Goal: Information Seeking & Learning: Find specific page/section

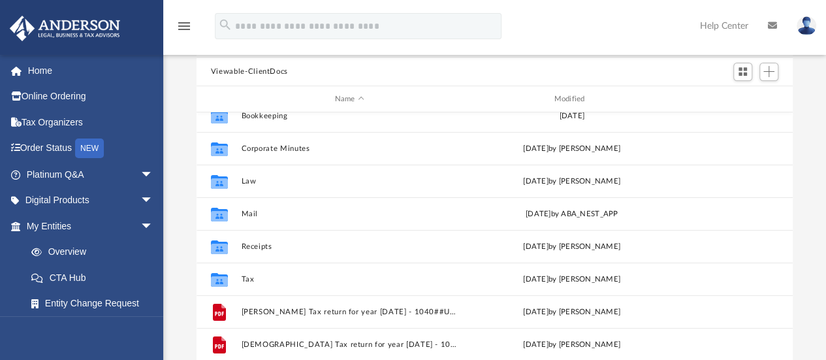
scroll to position [65, 0]
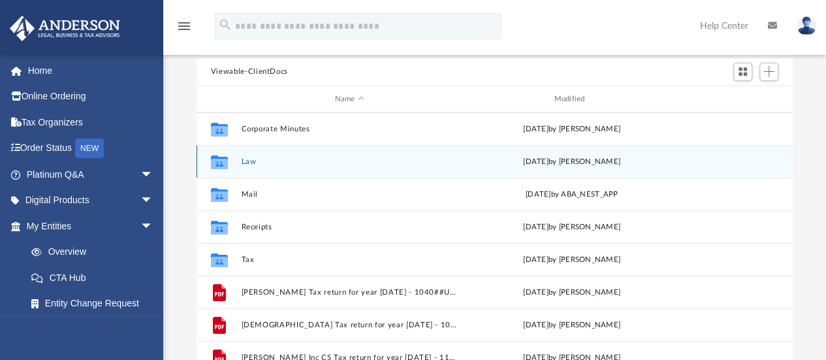
click at [251, 163] on button "Law" at bounding box center [349, 161] width 217 height 8
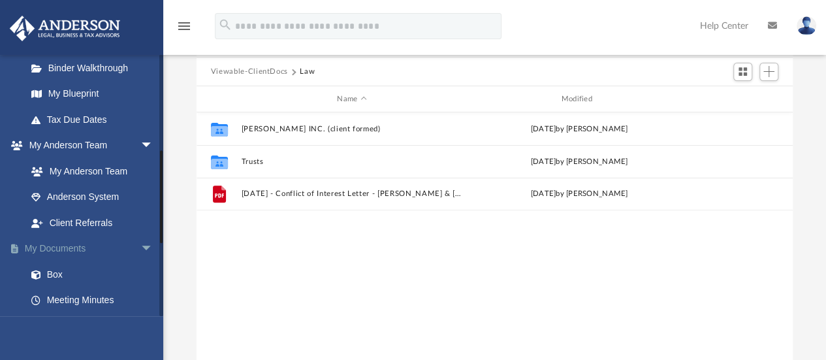
scroll to position [326, 0]
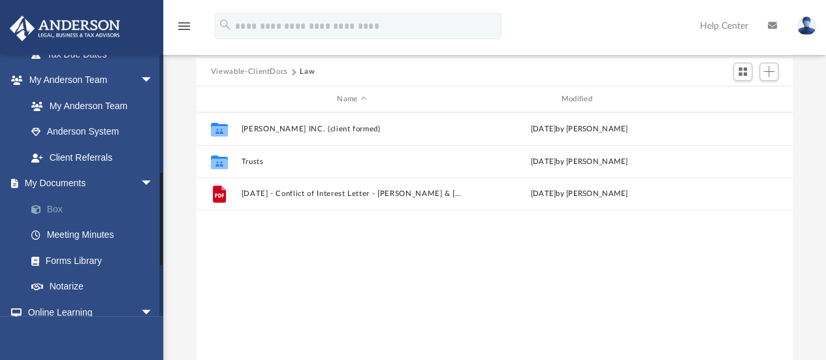
click at [53, 210] on link "Box" at bounding box center [95, 209] width 155 height 26
click at [55, 208] on link "Box" at bounding box center [95, 209] width 155 height 26
click at [52, 212] on link "Box" at bounding box center [95, 209] width 155 height 26
click at [63, 182] on link "My Documents arrow_drop_down" at bounding box center [91, 183] width 164 height 26
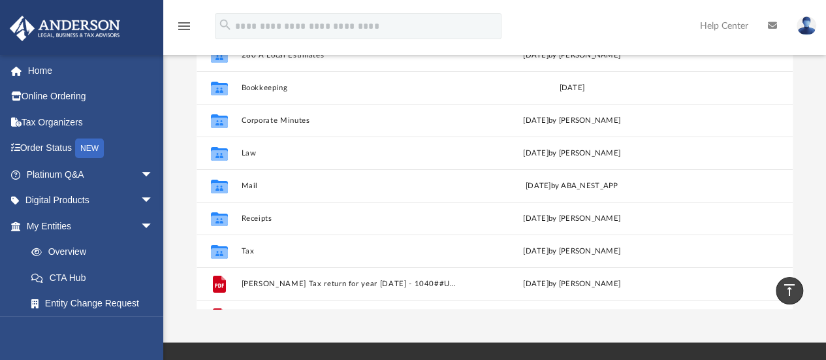
scroll to position [287, 586]
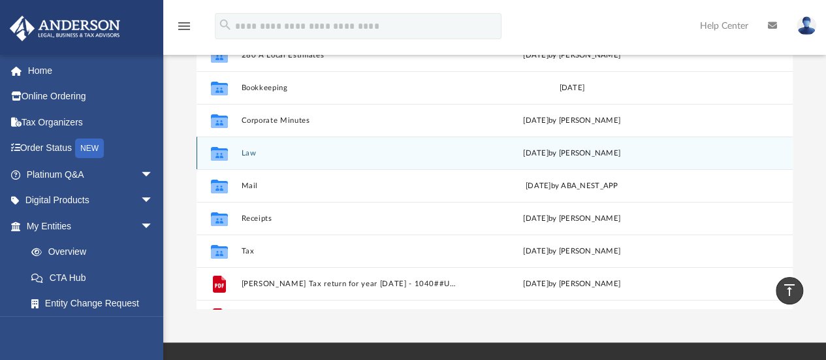
drag, startPoint x: 246, startPoint y: 153, endPoint x: 253, endPoint y: 155, distance: 7.4
click at [253, 155] on button "Law" at bounding box center [349, 153] width 217 height 8
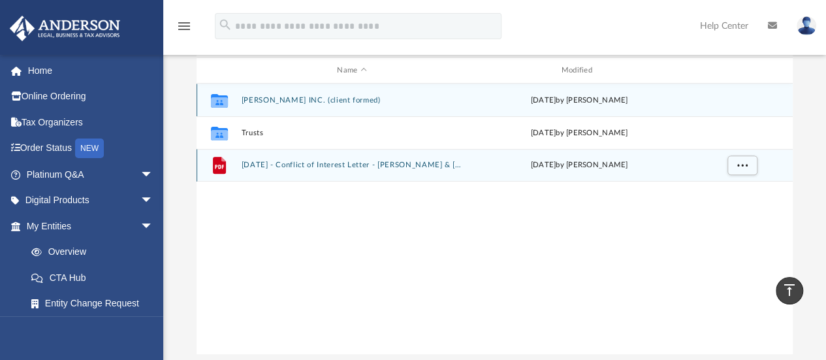
scroll to position [139, 0]
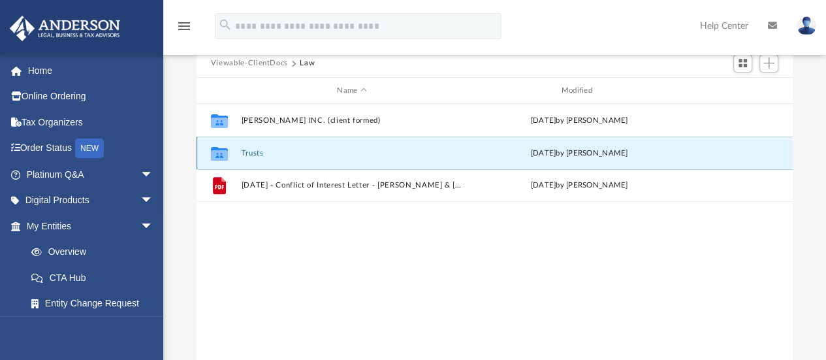
click at [255, 153] on button "Trusts" at bounding box center [351, 153] width 221 height 8
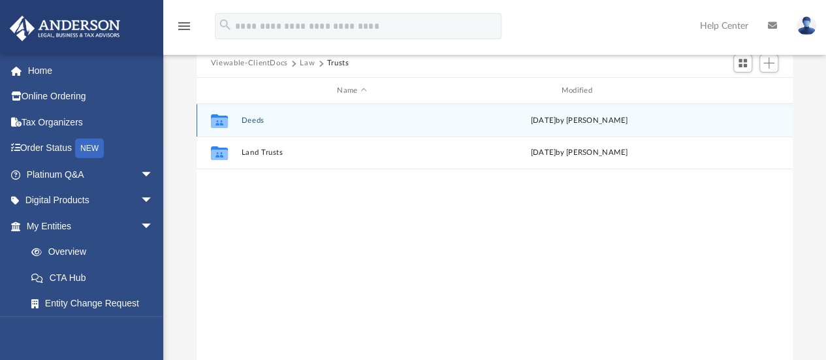
click at [256, 125] on div "Collaborated Folder Deeds [DATE] by [PERSON_NAME]" at bounding box center [495, 120] width 596 height 33
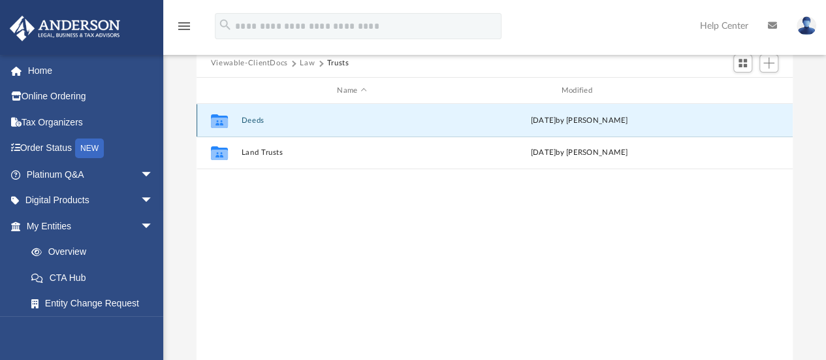
click at [257, 119] on button "Deeds" at bounding box center [351, 120] width 221 height 8
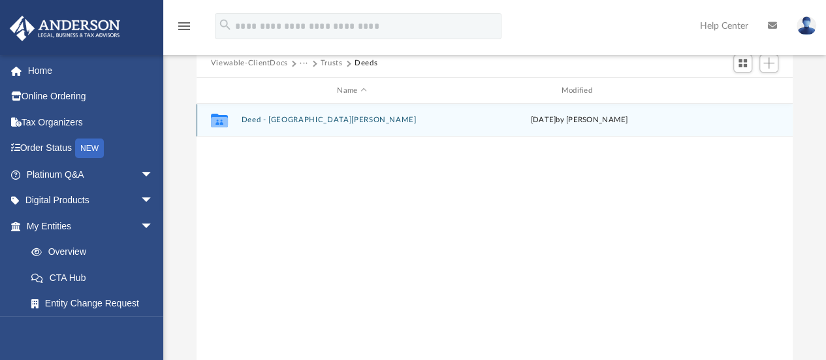
click at [305, 123] on button "Deed - [GEOGRAPHIC_DATA][PERSON_NAME]" at bounding box center [351, 120] width 221 height 8
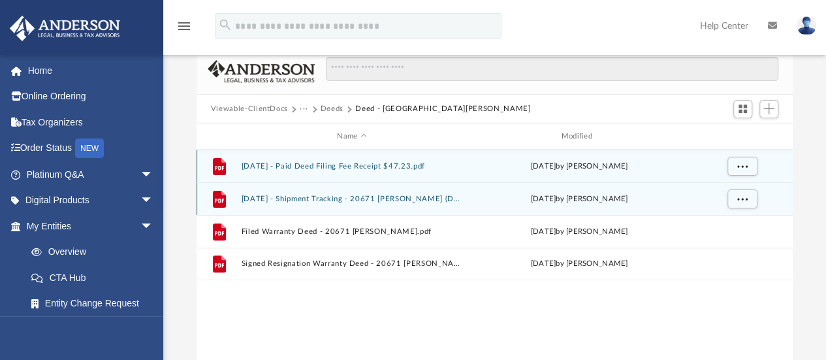
scroll to position [74, 0]
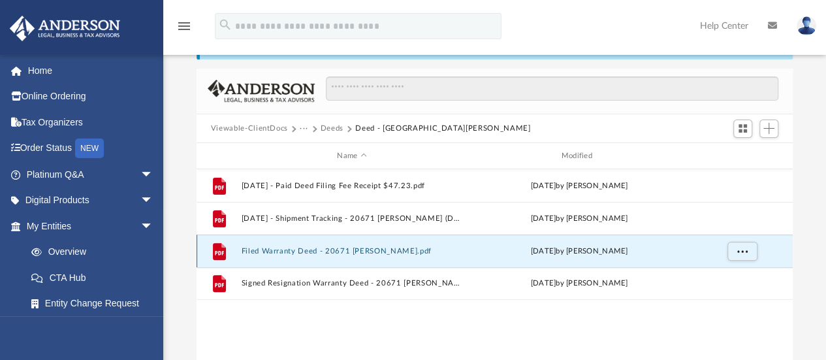
click at [379, 252] on button "Filed Warranty Deed - 20671 [PERSON_NAME].pdf" at bounding box center [351, 251] width 221 height 8
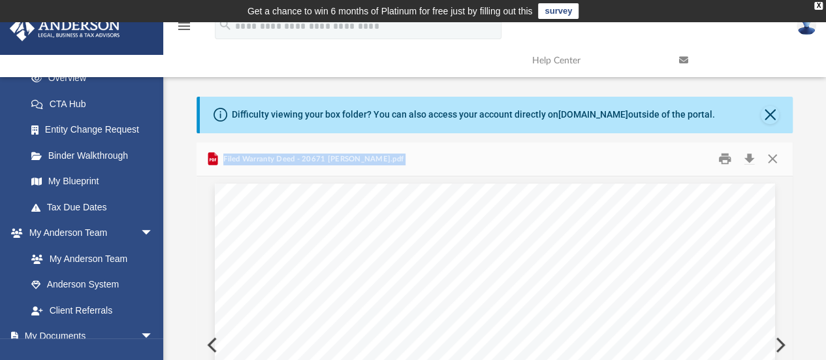
scroll to position [0, 0]
click at [178, 246] on div "Difficulty viewing your box folder? You can also access your account directly o…" at bounding box center [494, 305] width 663 height 417
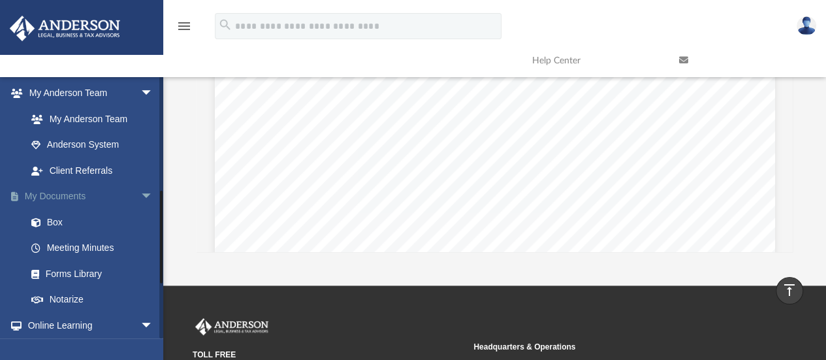
scroll to position [337, 0]
click at [140, 195] on span "arrow_drop_down" at bounding box center [153, 195] width 26 height 27
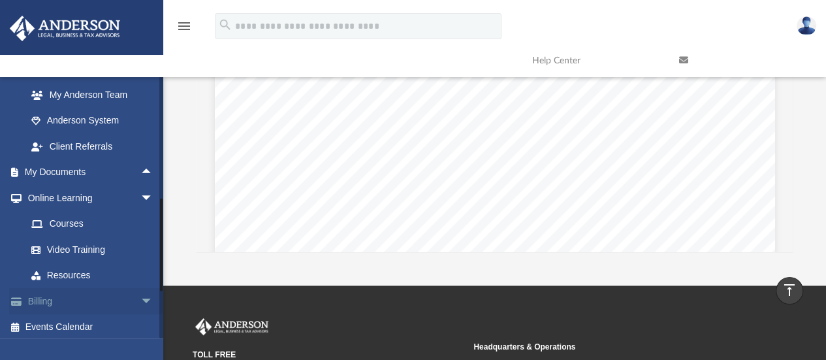
scroll to position [364, 0]
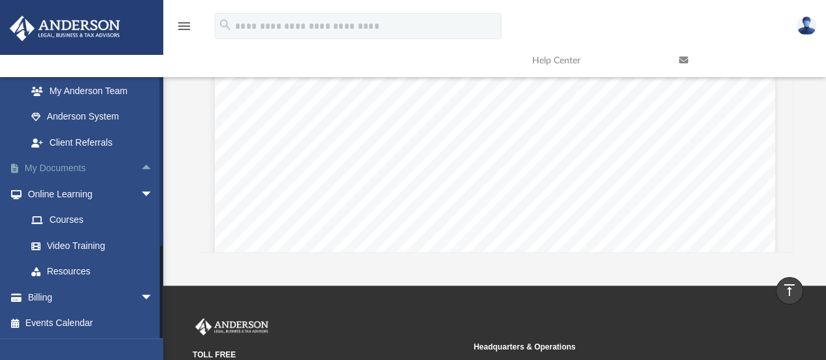
click at [65, 168] on link "My Documents arrow_drop_up" at bounding box center [91, 168] width 164 height 26
click at [140, 165] on span "arrow_drop_up" at bounding box center [153, 168] width 26 height 27
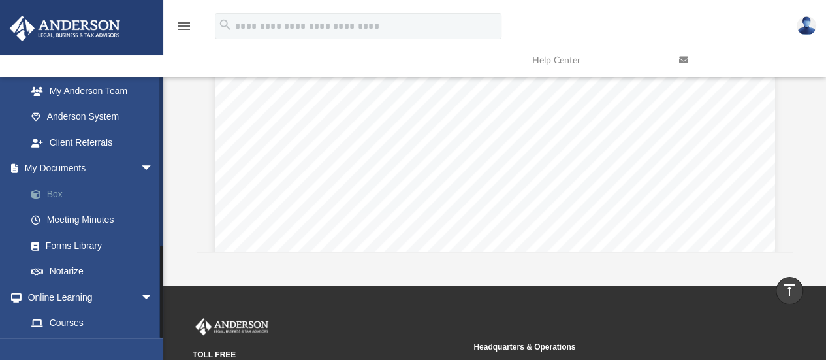
click at [61, 190] on link "Box" at bounding box center [95, 194] width 155 height 26
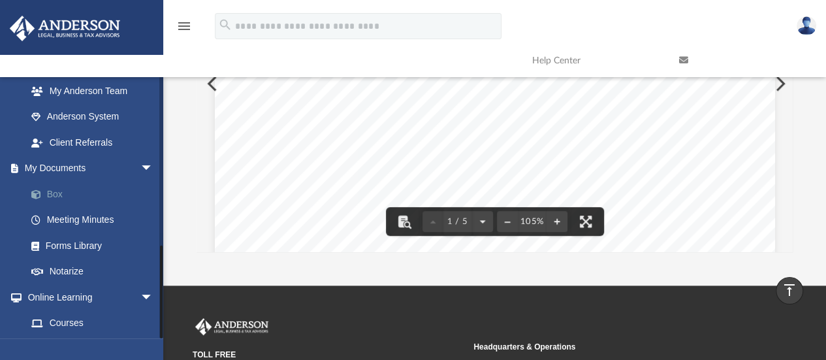
click at [72, 189] on link "Box" at bounding box center [95, 194] width 155 height 26
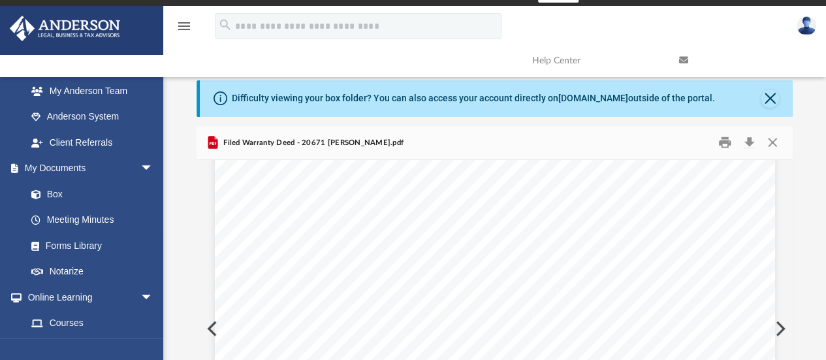
scroll to position [0, 0]
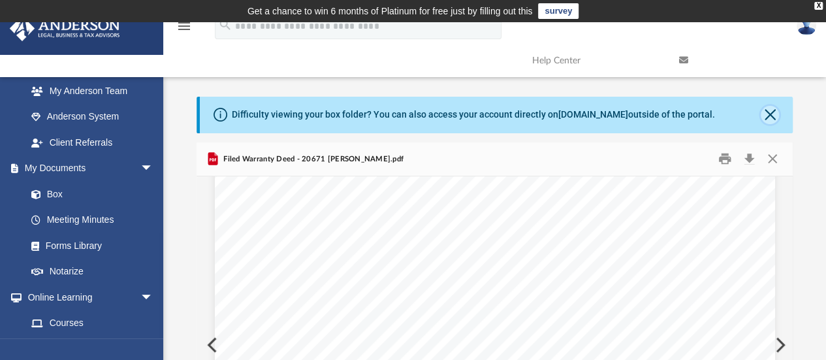
click at [769, 118] on button "Close" at bounding box center [770, 115] width 18 height 18
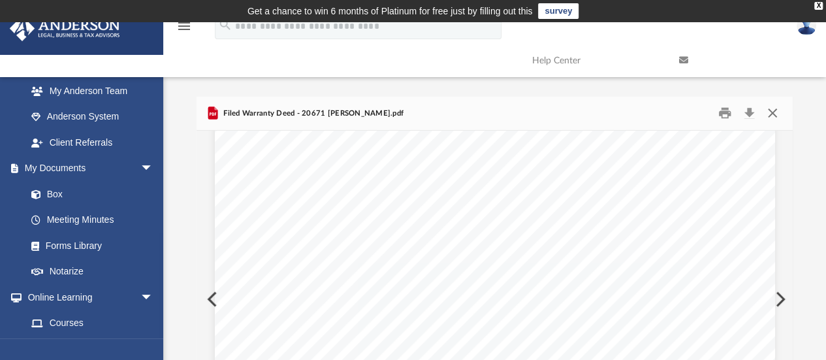
click at [768, 115] on button "Close" at bounding box center [773, 113] width 24 height 20
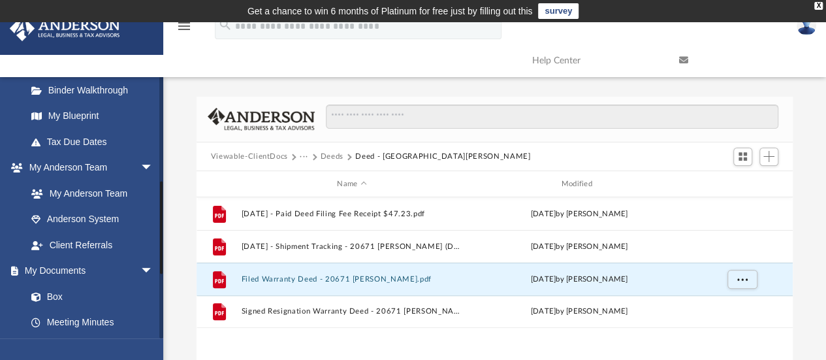
scroll to position [326, 0]
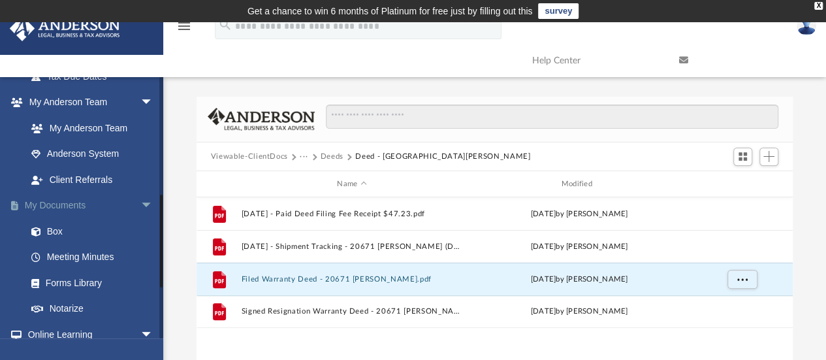
click at [70, 205] on link "My Documents arrow_drop_down" at bounding box center [91, 206] width 164 height 26
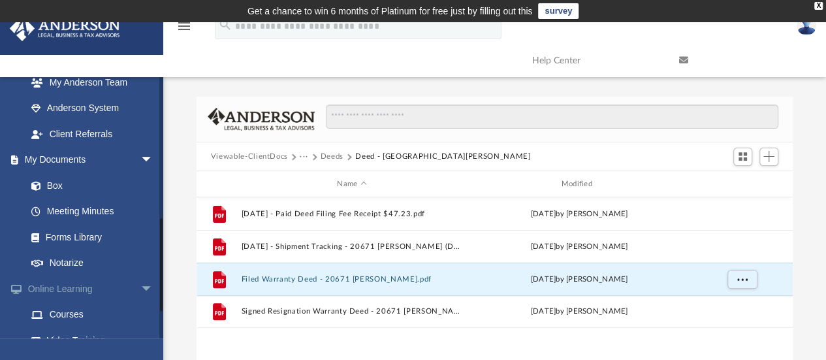
scroll to position [392, 0]
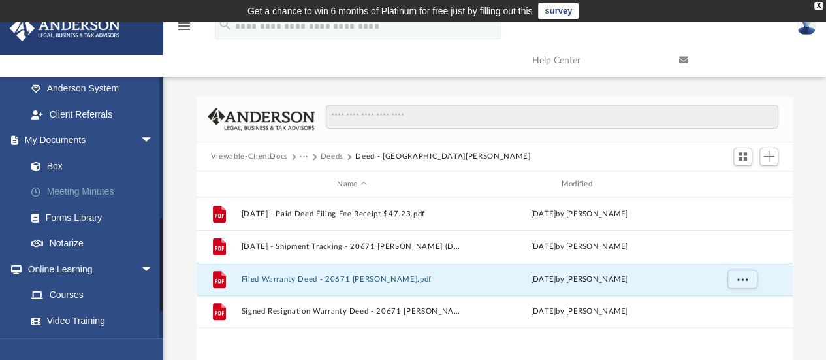
click at [64, 193] on link "Meeting Minutes" at bounding box center [95, 192] width 155 height 26
click at [69, 193] on link "Meeting Minutes" at bounding box center [95, 192] width 155 height 26
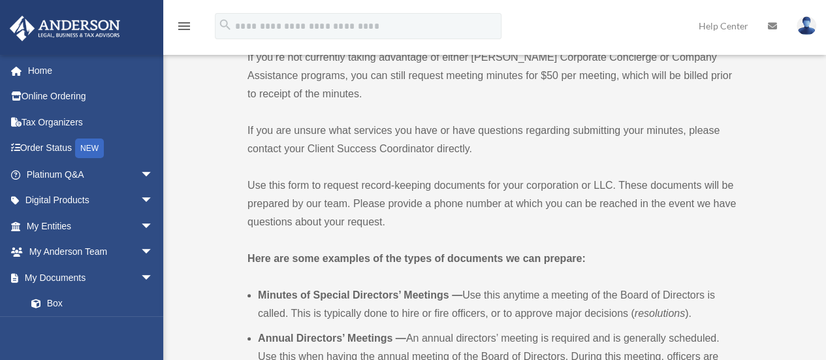
scroll to position [326, 0]
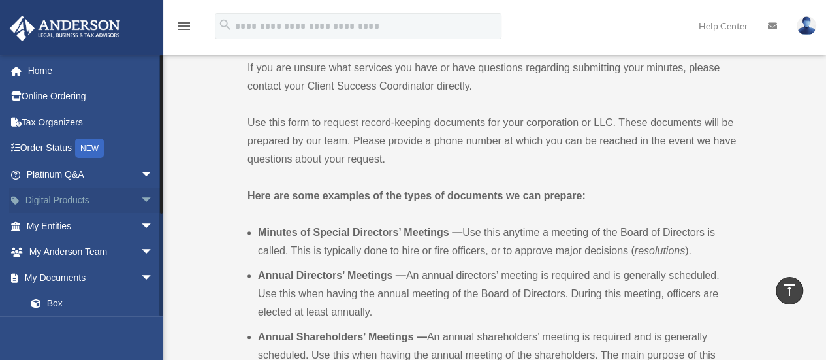
click at [140, 203] on span "arrow_drop_down" at bounding box center [153, 200] width 26 height 27
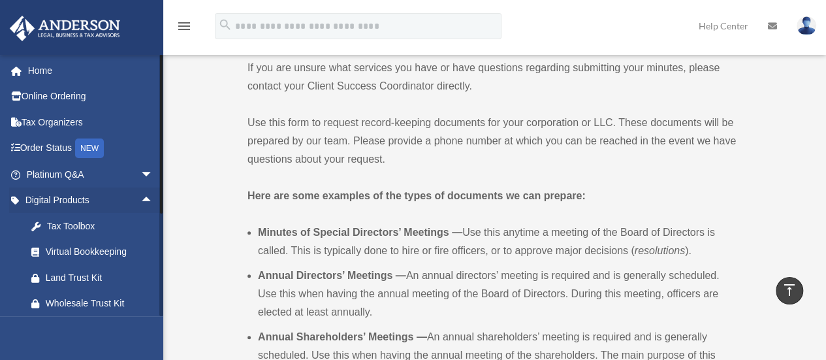
scroll to position [65, 0]
